Goal: Information Seeking & Learning: Learn about a topic

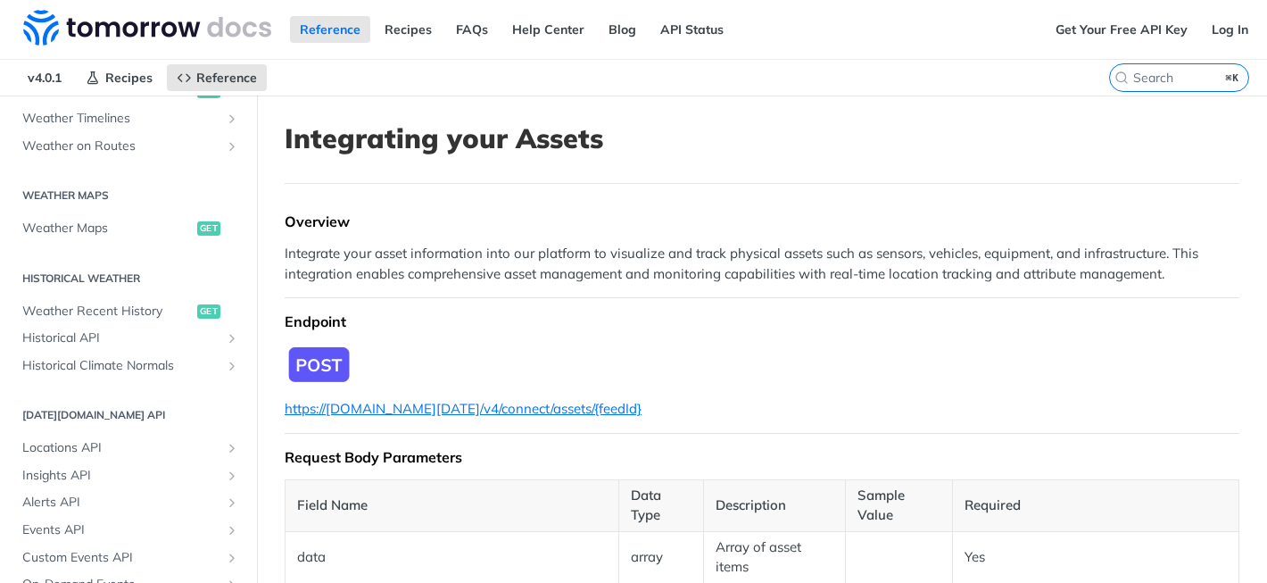
scroll to position [472, 0]
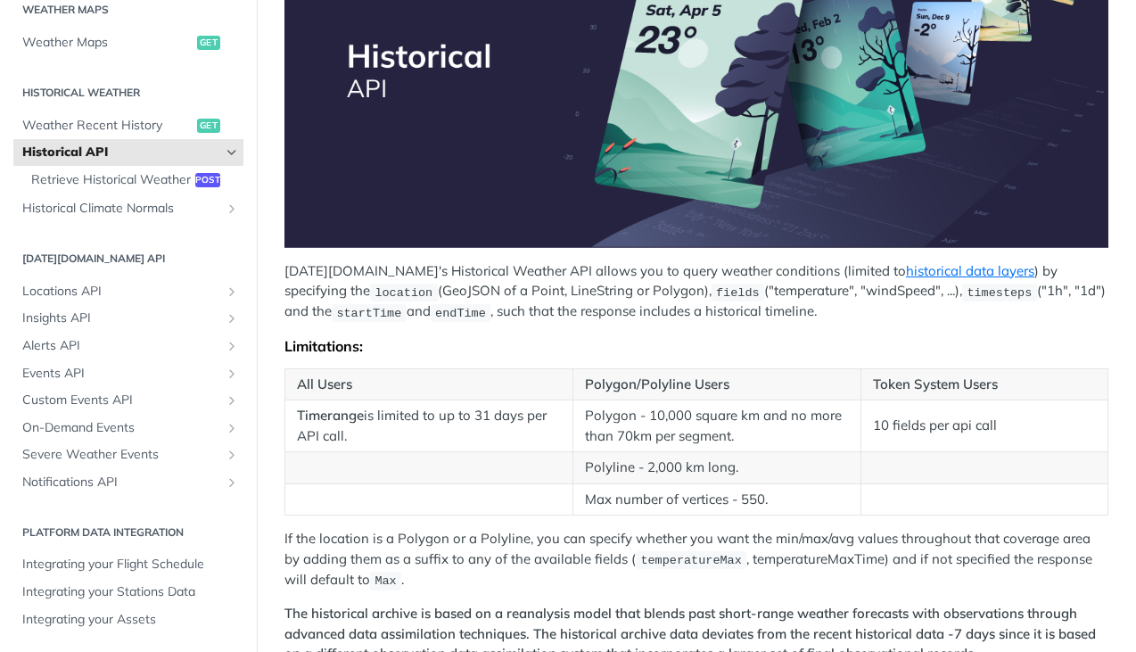
scroll to position [315, 0]
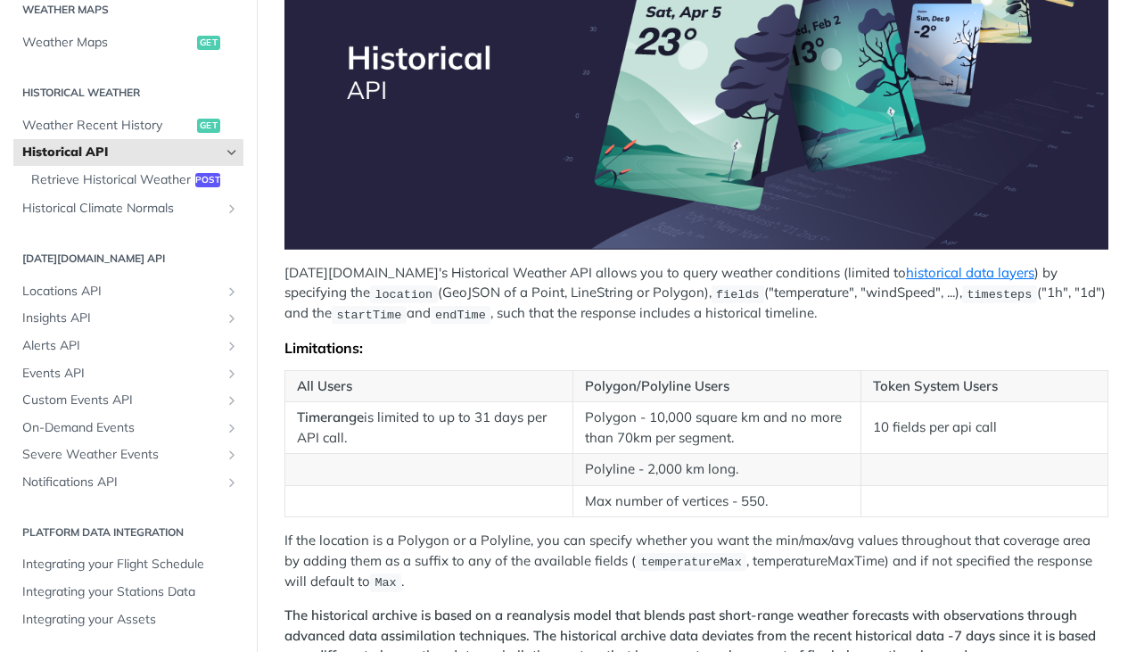
click at [963, 285] on code "timesteps" at bounding box center [1000, 294] width 75 height 18
click at [906, 269] on link "historical data layers" at bounding box center [970, 272] width 128 height 17
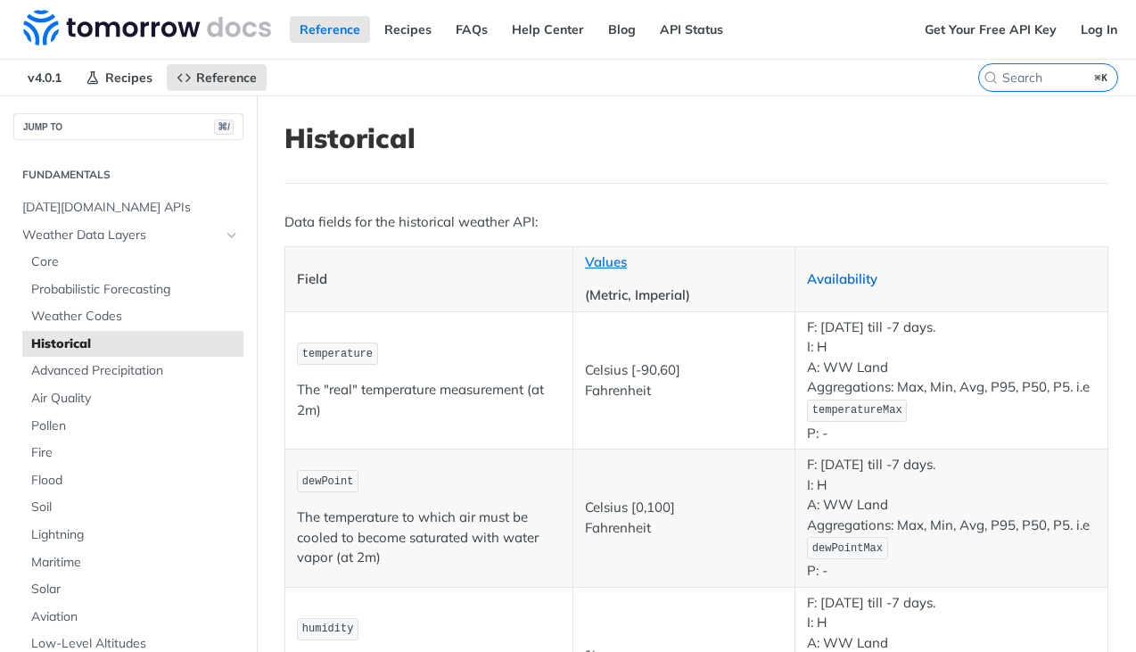
click at [829, 278] on link "Availability" at bounding box center [842, 278] width 70 height 17
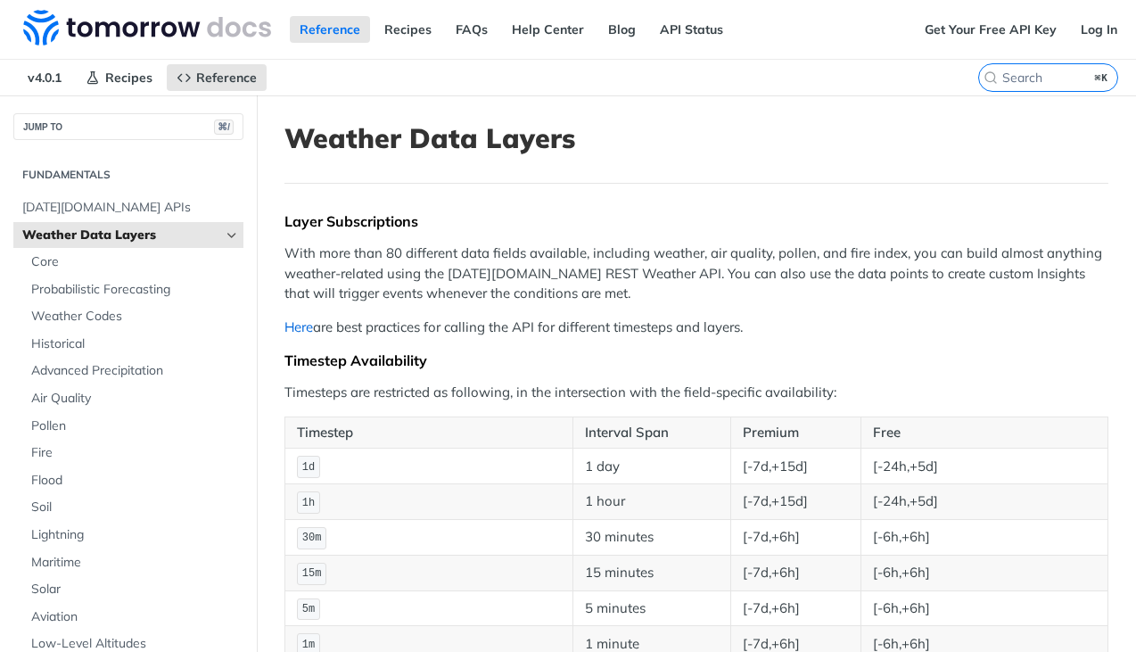
click at [285, 322] on link "Here" at bounding box center [299, 326] width 29 height 17
drag, startPoint x: 288, startPoint y: 326, endPoint x: 755, endPoint y: 325, distance: 466.5
click at [749, 181] on header "Weather Data Layers" at bounding box center [697, 153] width 824 height 62
click at [300, 321] on link "Here" at bounding box center [299, 326] width 29 height 17
